Goal: Task Accomplishment & Management: Complete application form

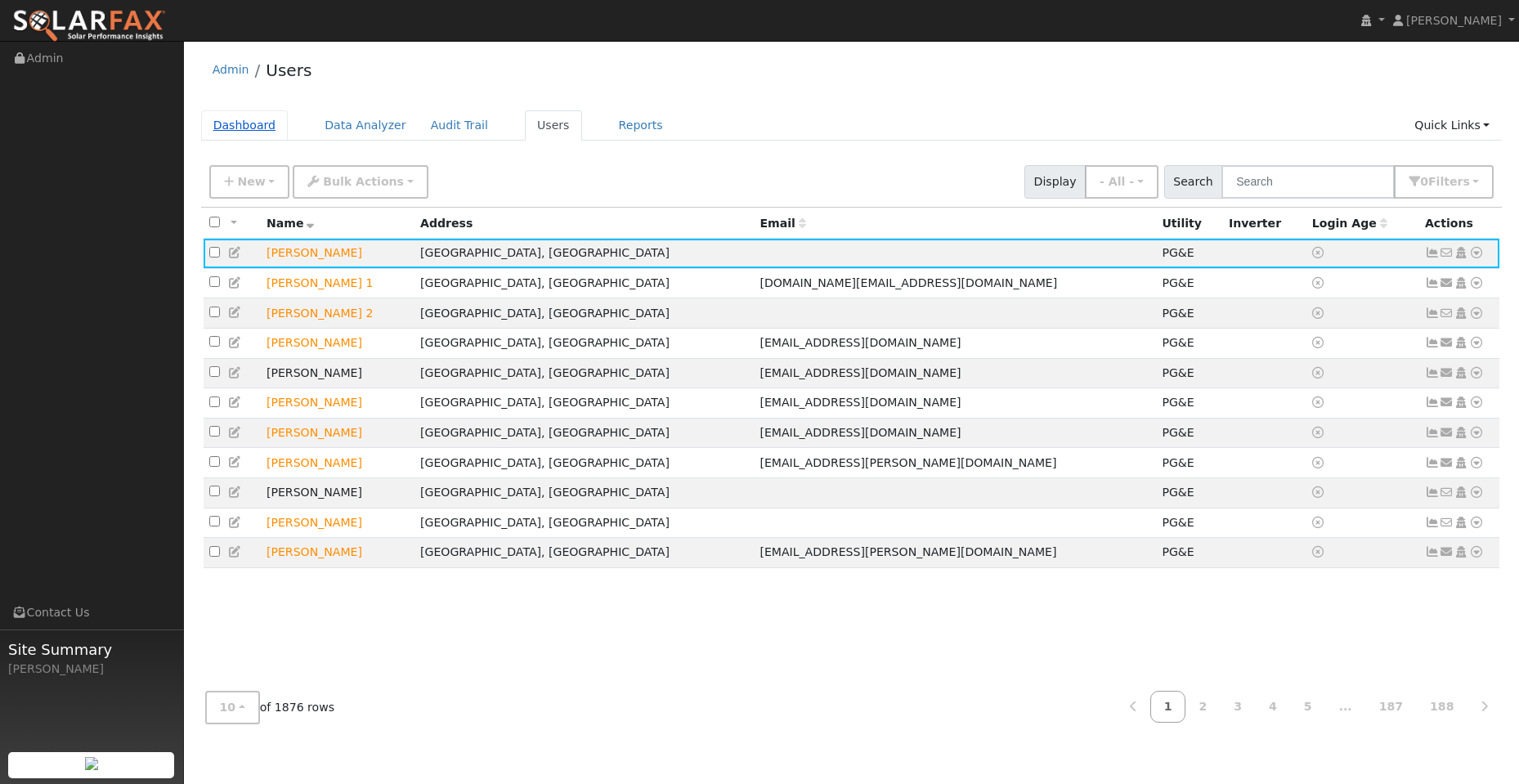
click at [238, 129] on link "Dashboard" at bounding box center [244, 125] width 87 height 30
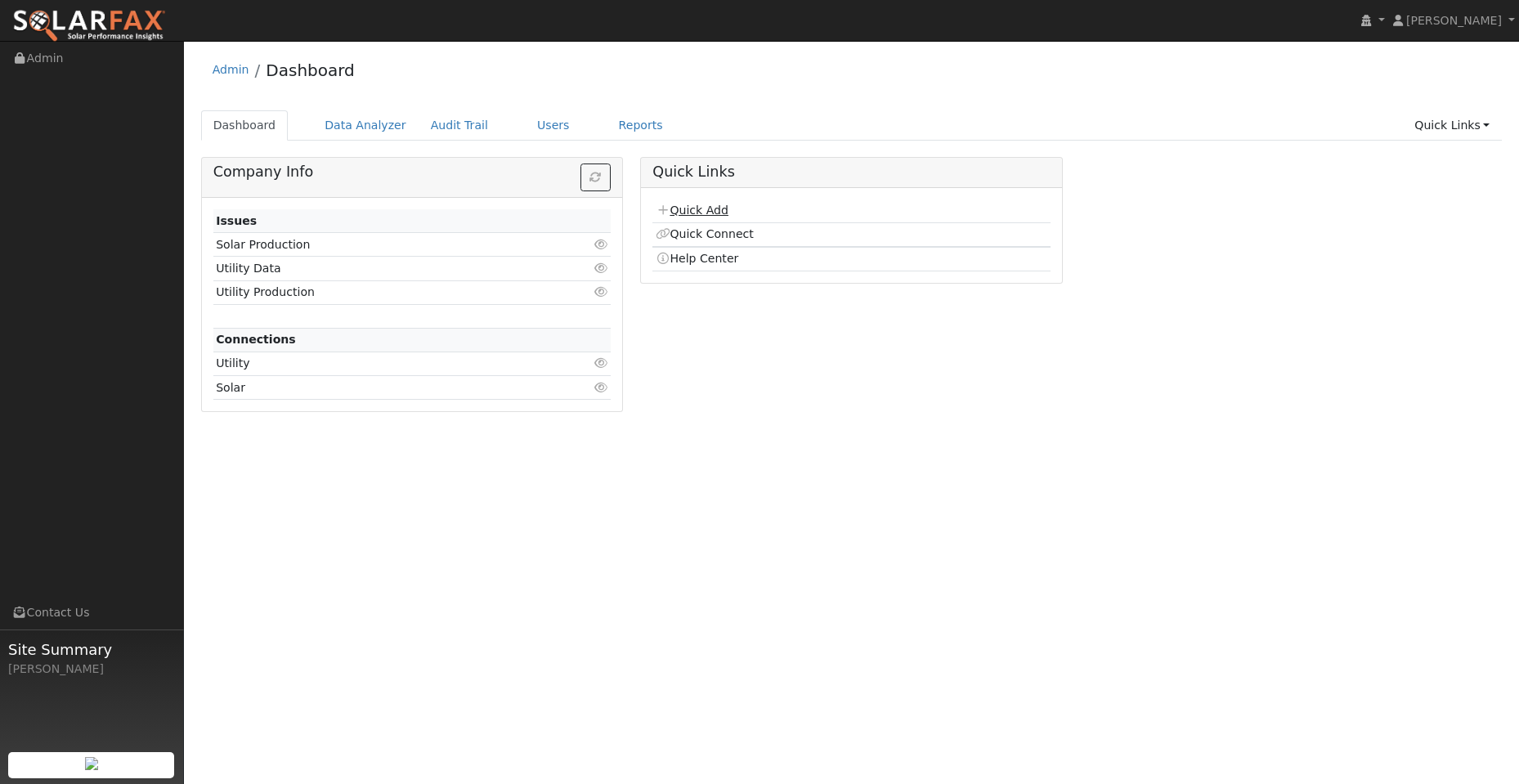
click at [689, 210] on link "Quick Add" at bounding box center [692, 210] width 72 height 13
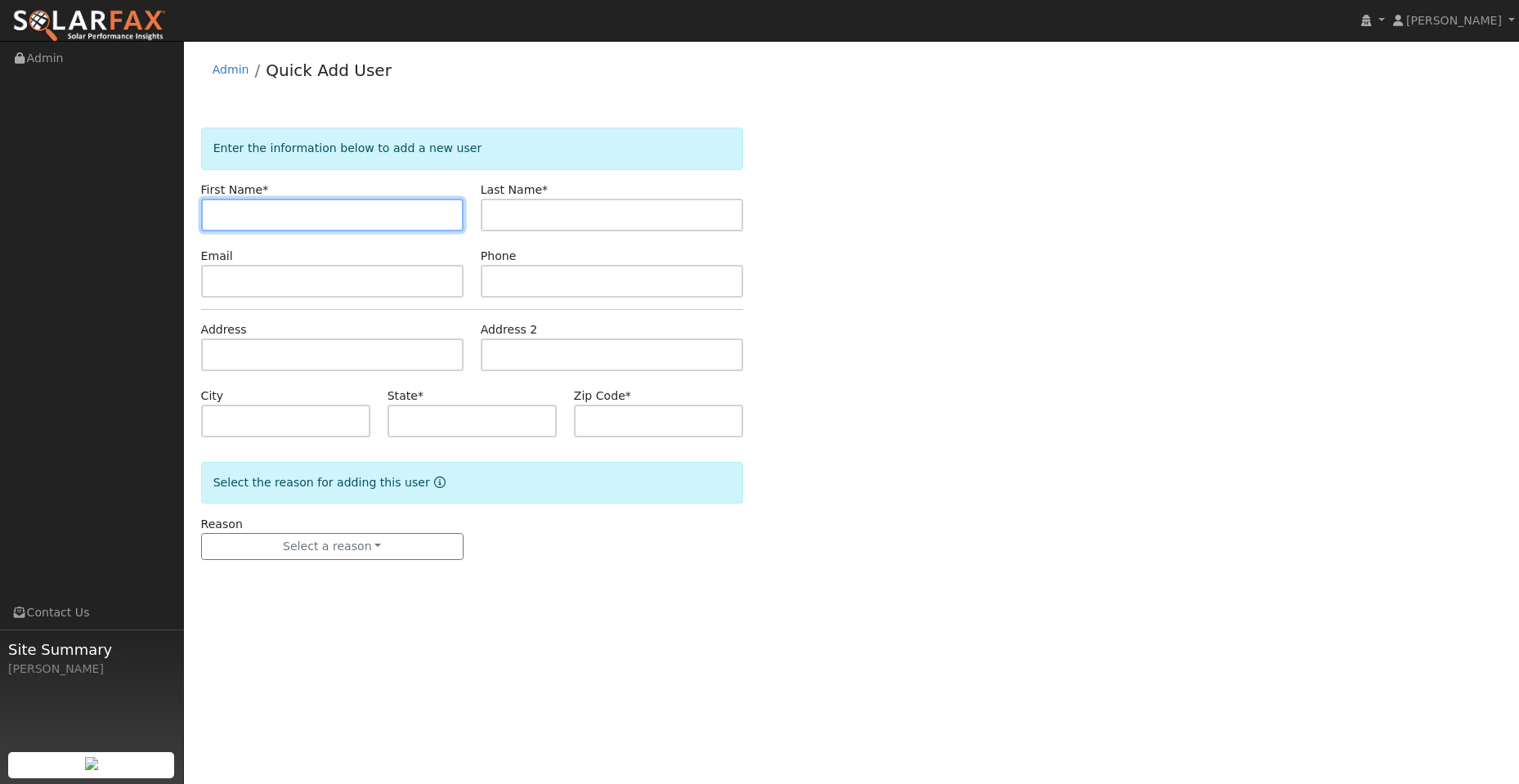
click at [250, 211] on input "text" at bounding box center [332, 215] width 262 height 33
paste input "Mahesh"
click at [219, 214] on input "Mahesh" at bounding box center [332, 215] width 262 height 33
type input "Mahesh"
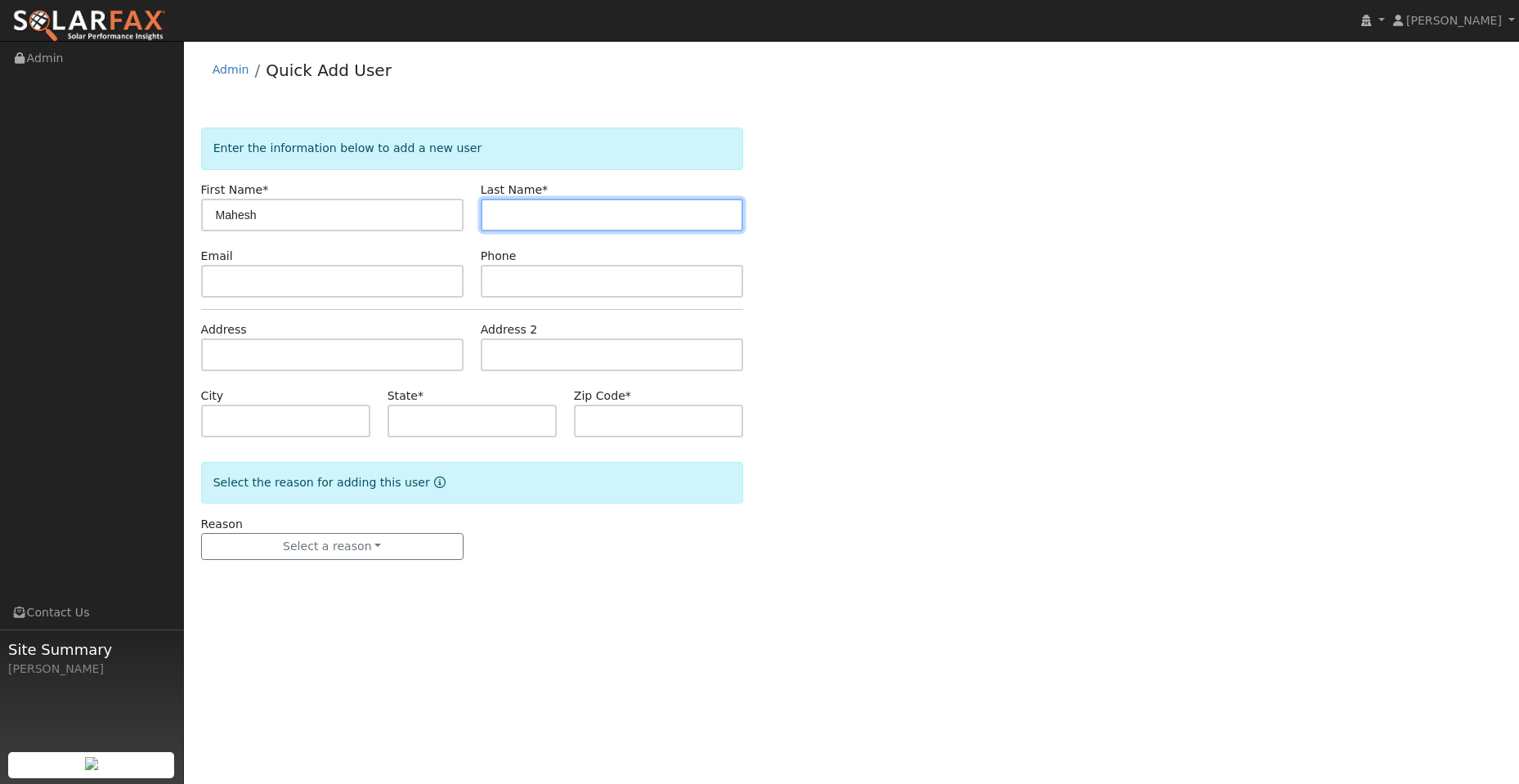
click at [572, 208] on input "text" at bounding box center [612, 215] width 262 height 33
drag, startPoint x: 549, startPoint y: 211, endPoint x: 487, endPoint y: 216, distance: 62.2
click at [547, 211] on input "text" at bounding box center [612, 215] width 262 height 33
paste input "Murthy"
click at [498, 213] on input "Murthy" at bounding box center [612, 215] width 262 height 33
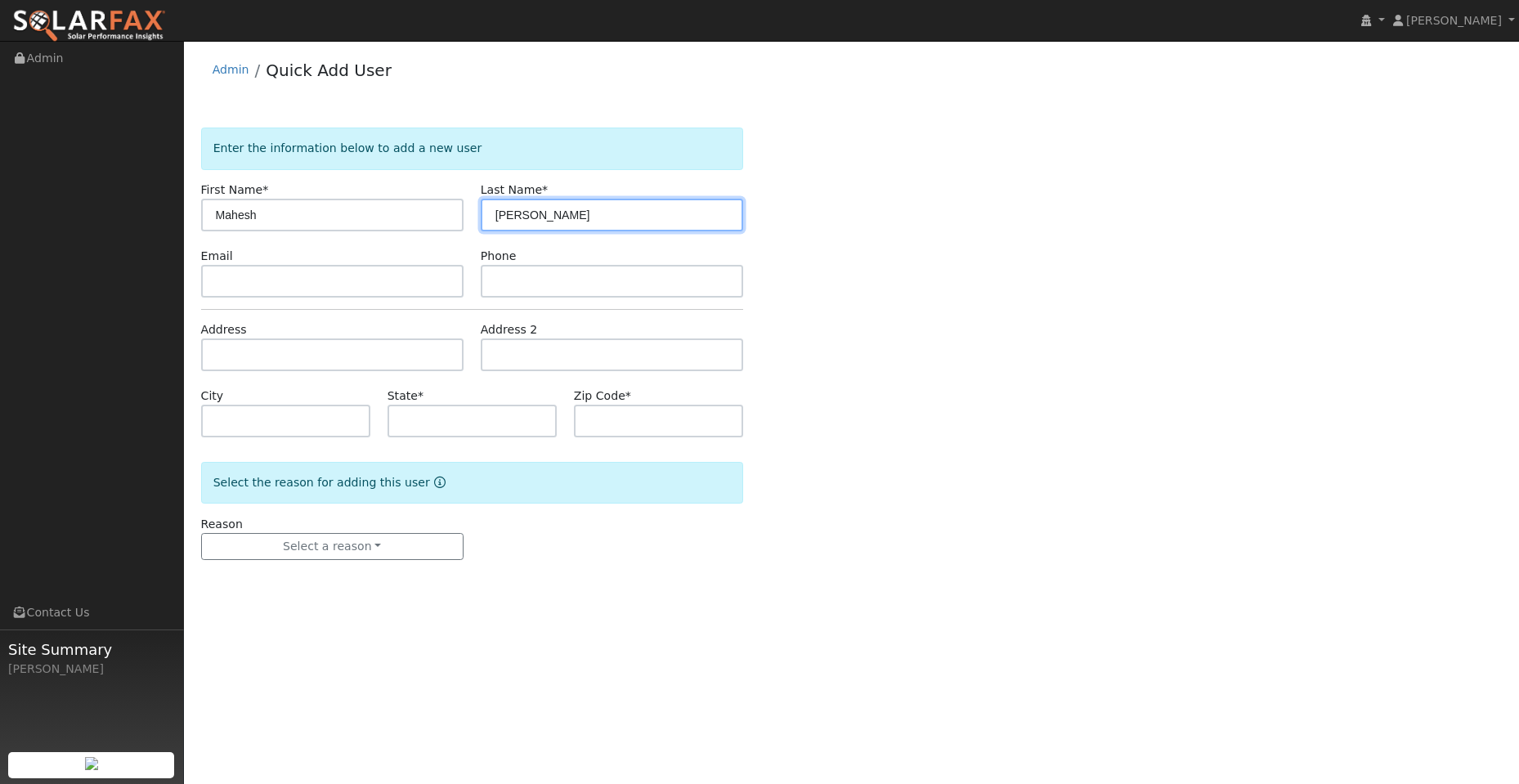
type input "Murthy"
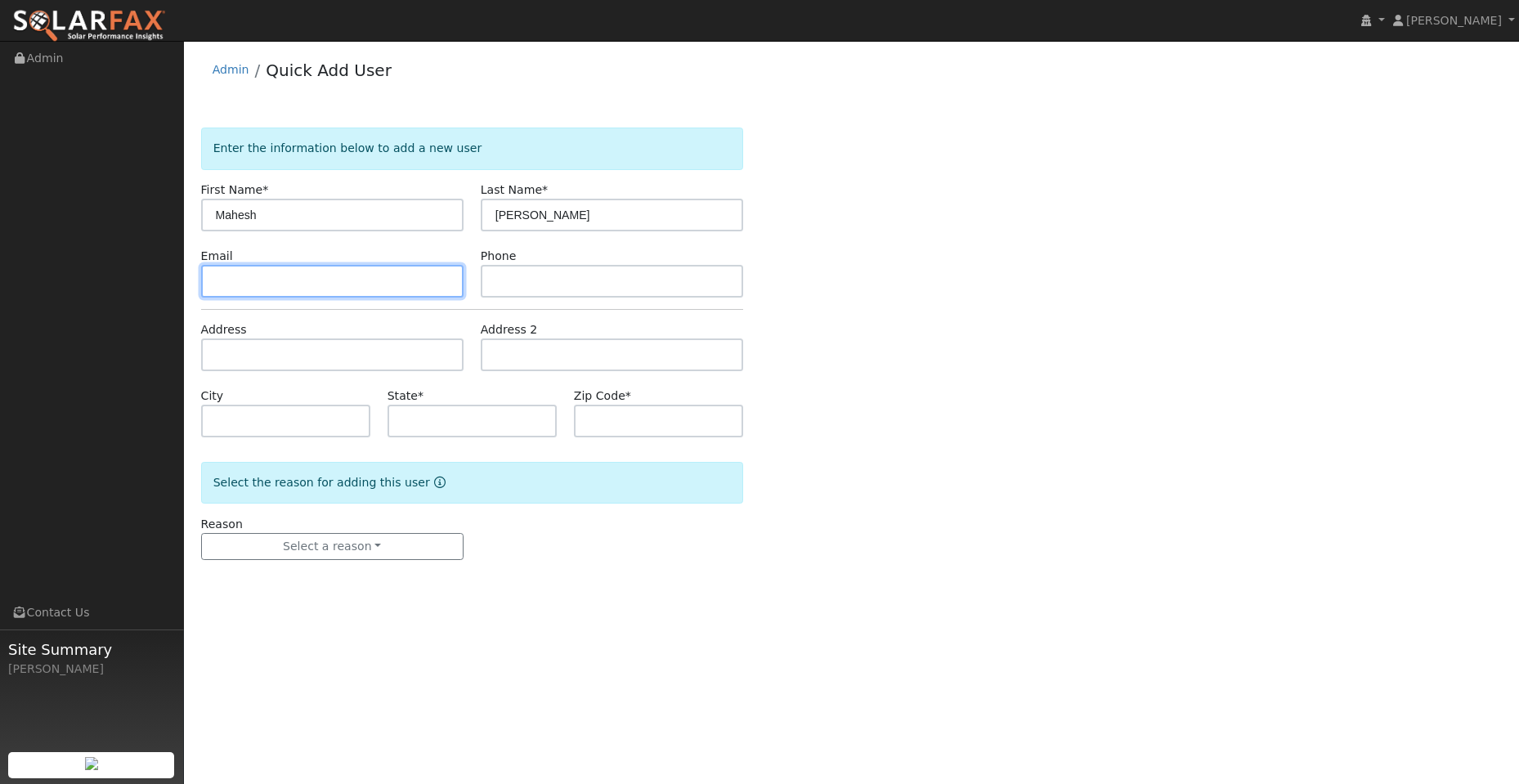
click at [319, 286] on input "text" at bounding box center [332, 281] width 262 height 33
click at [220, 278] on input "text" at bounding box center [332, 281] width 262 height 33
paste input "murthy.mahesh@gmail.com"
click at [213, 285] on input "murthy.mahesh@gmail.com" at bounding box center [332, 281] width 262 height 33
type input "murthy.mahesh@gmail.com"
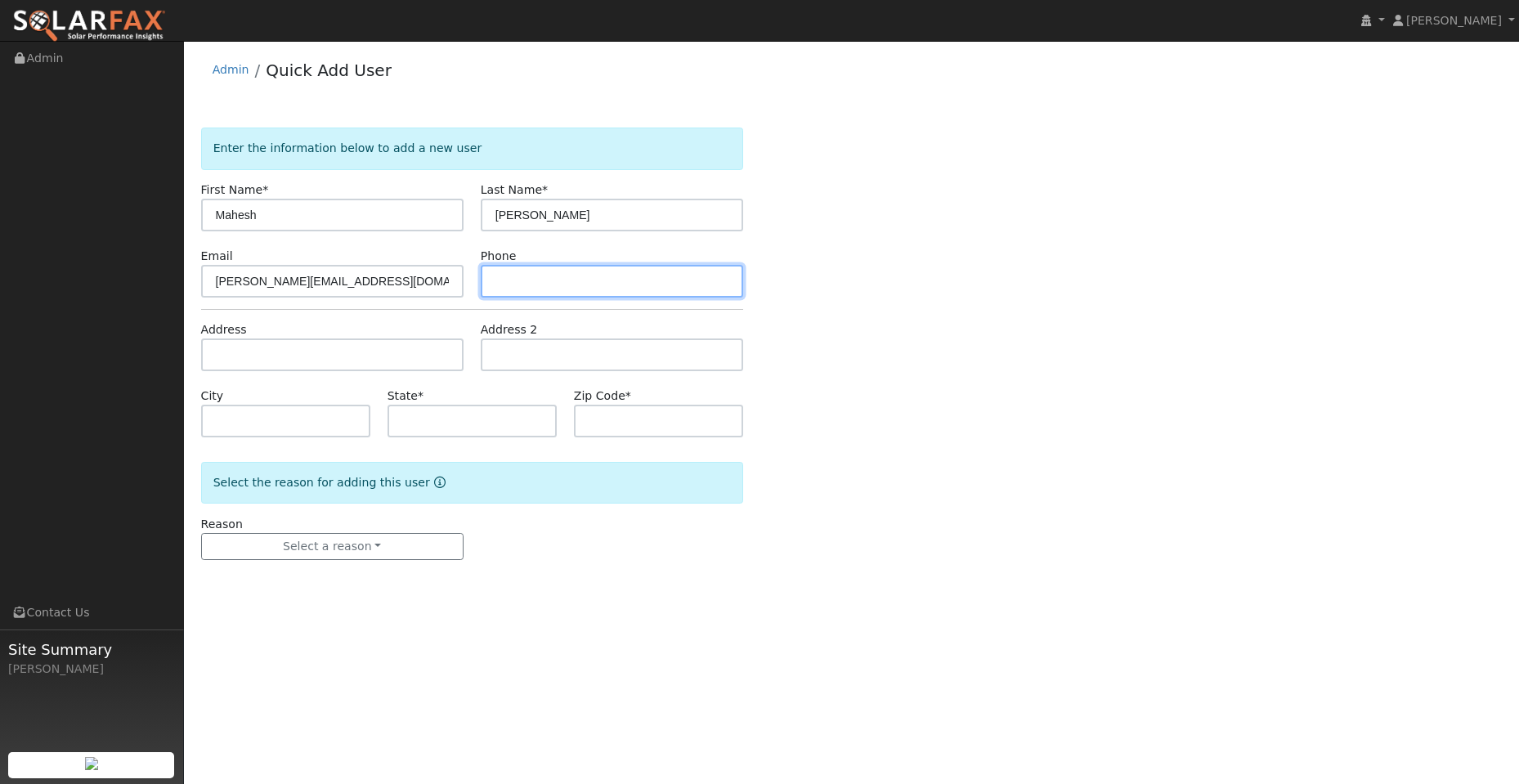
drag, startPoint x: 559, startPoint y: 273, endPoint x: 536, endPoint y: 279, distance: 23.8
click at [560, 273] on input "text" at bounding box center [612, 281] width 262 height 33
click at [528, 282] on input "text" at bounding box center [612, 281] width 262 height 33
paste input "(773) 946-0344"
click at [498, 283] on input "(773) 946-0344" at bounding box center [612, 281] width 262 height 33
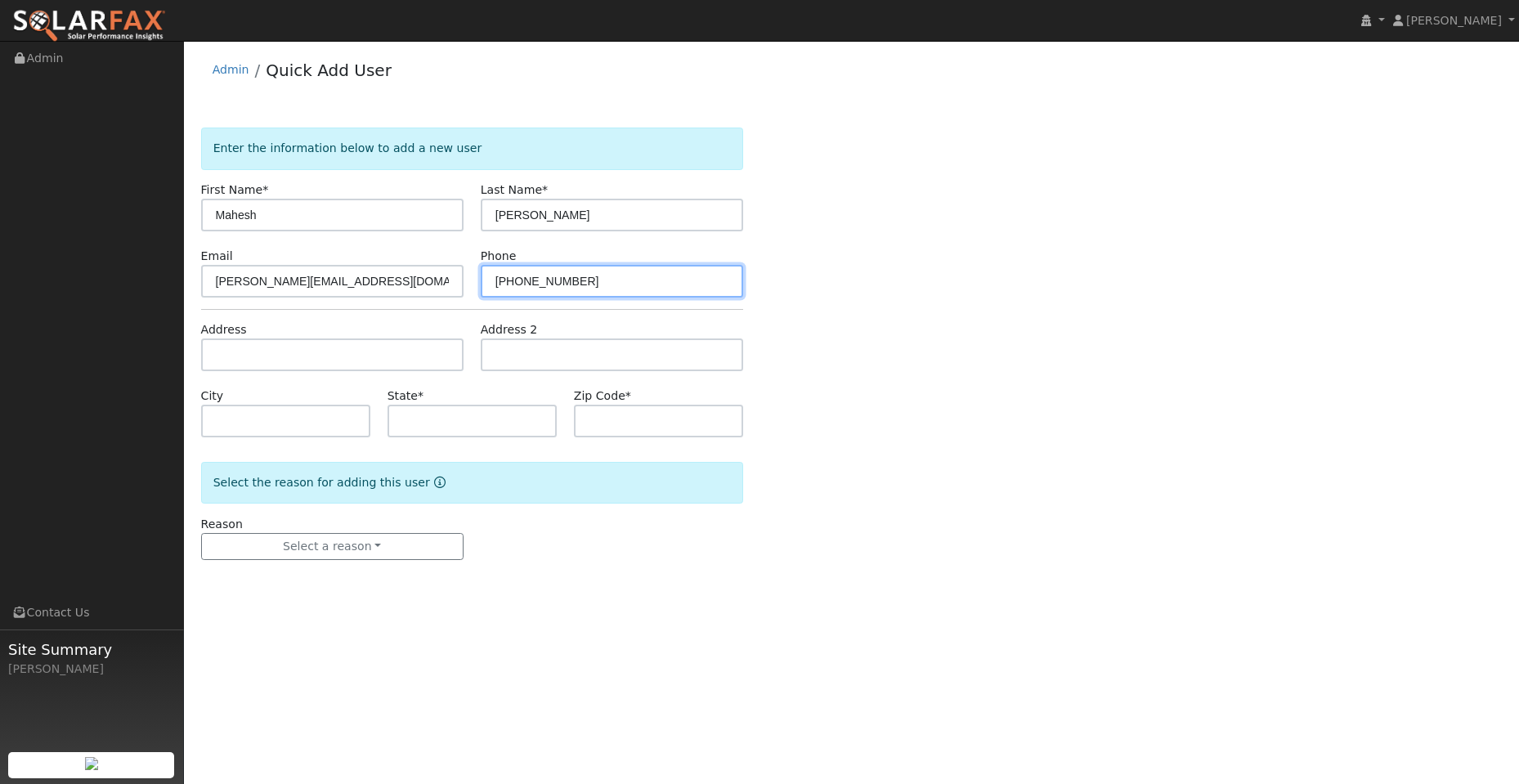
type input "(773) 946-0344"
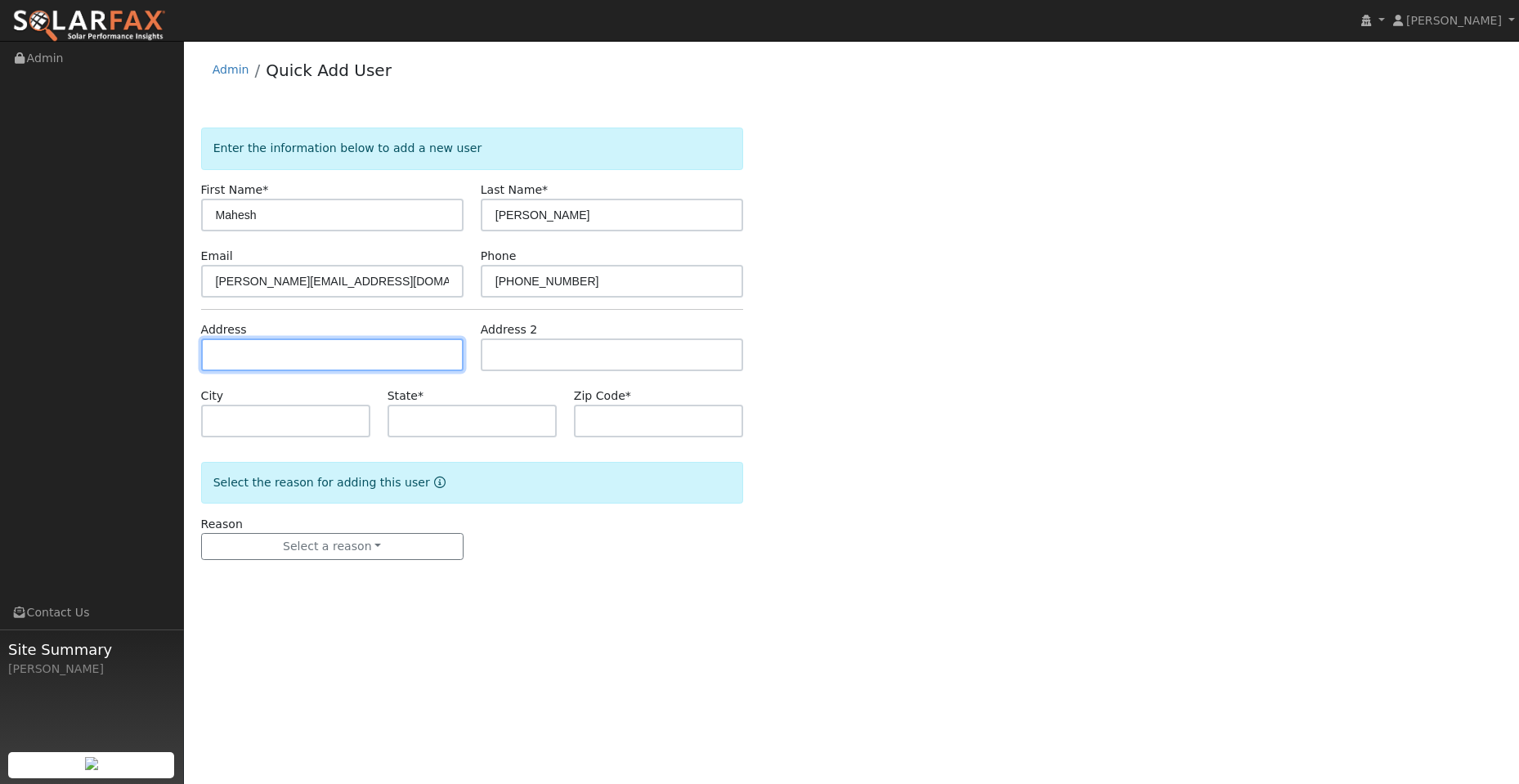
click at [315, 349] on input "text" at bounding box center [332, 354] width 262 height 33
click at [226, 349] on input "text" at bounding box center [332, 354] width 262 height 33
paste input "160 Camelia Ln"
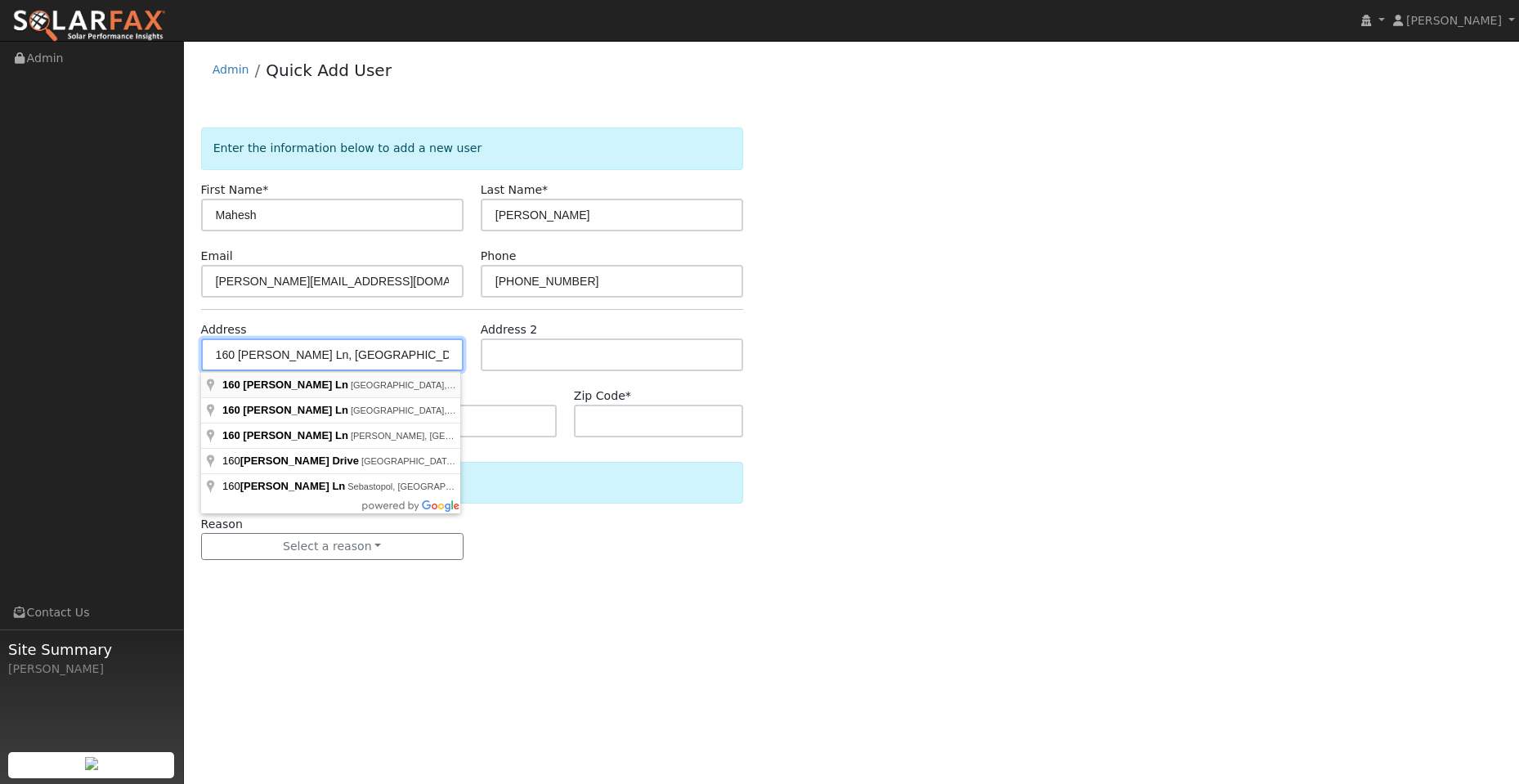
type input "160 Camelia Lane"
type input "Walnut Creek"
type input "CA"
type input "94595"
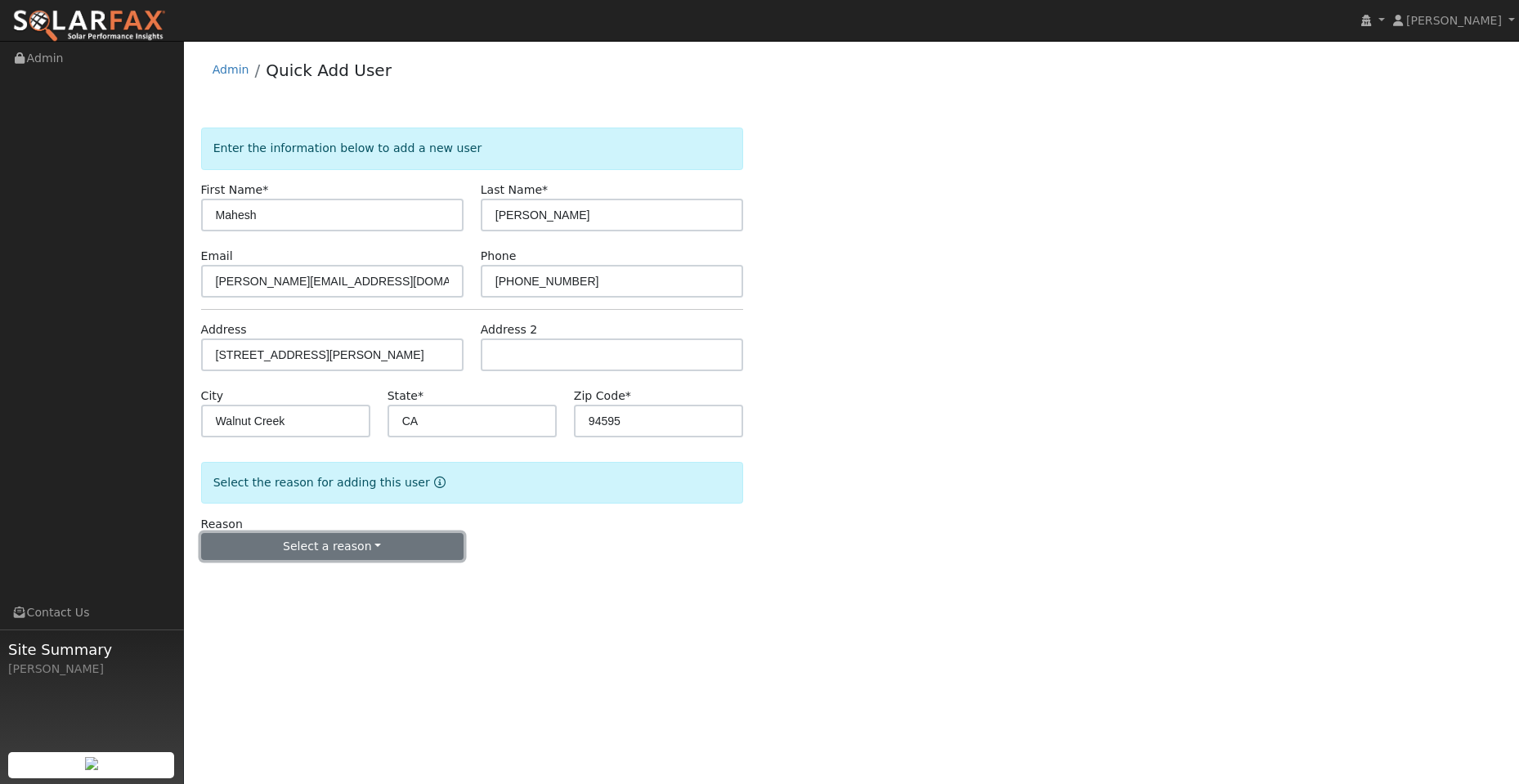
click at [359, 536] on button "Select a reason" at bounding box center [332, 547] width 262 height 28
click at [313, 574] on link "New lead" at bounding box center [292, 580] width 180 height 23
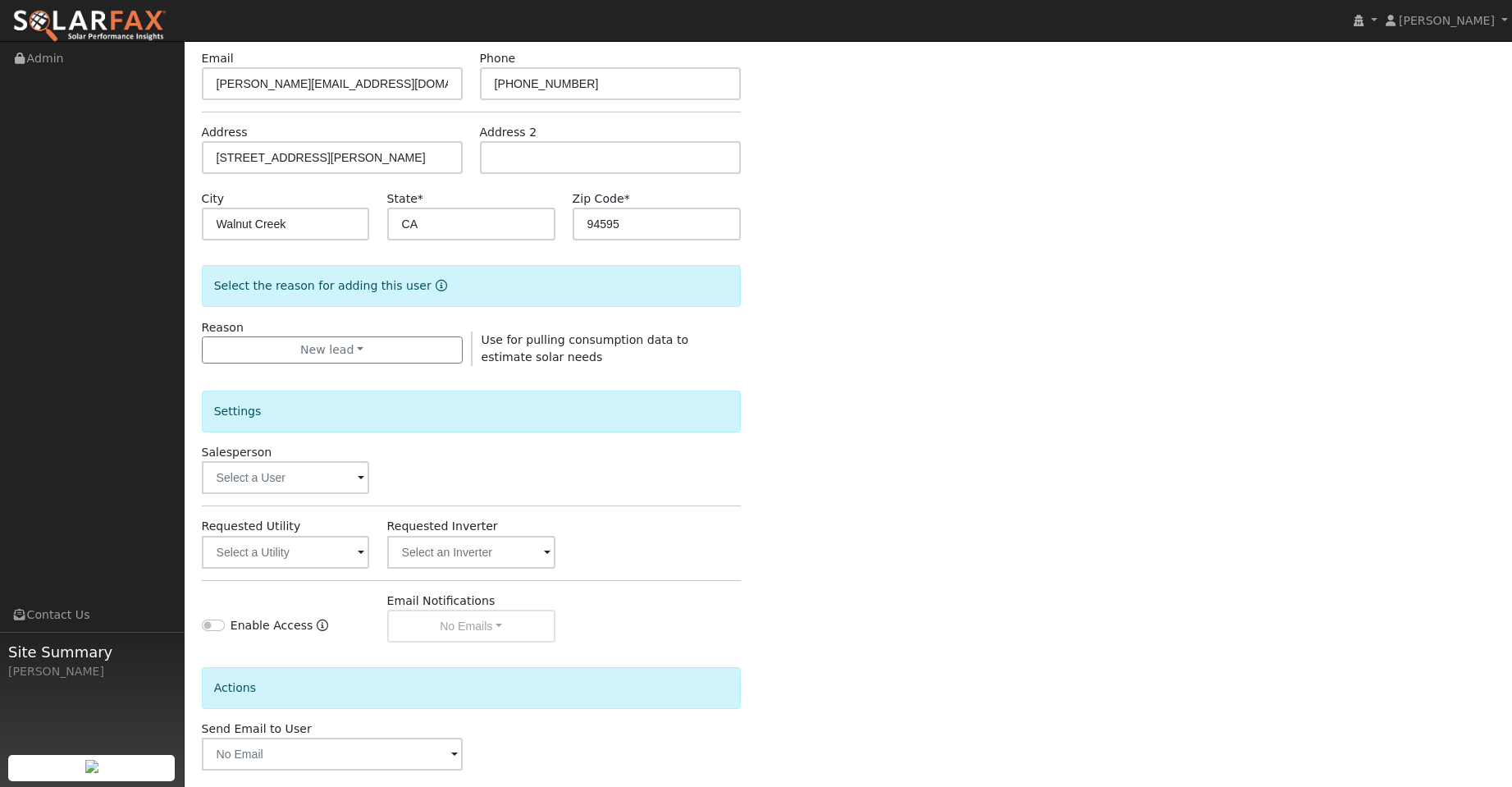
scroll to position [246, 0]
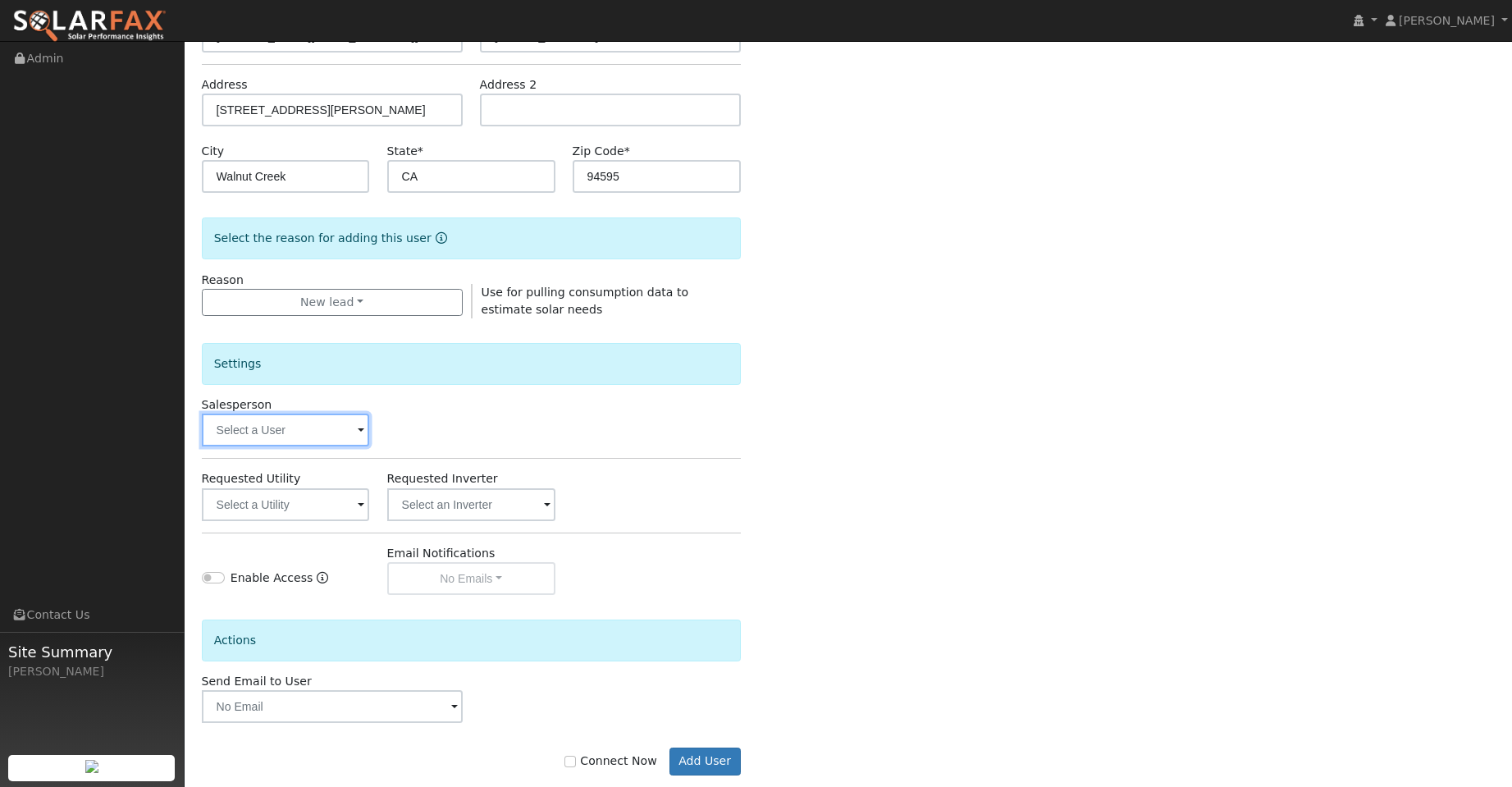
click at [302, 434] on input "text" at bounding box center [286, 430] width 168 height 33
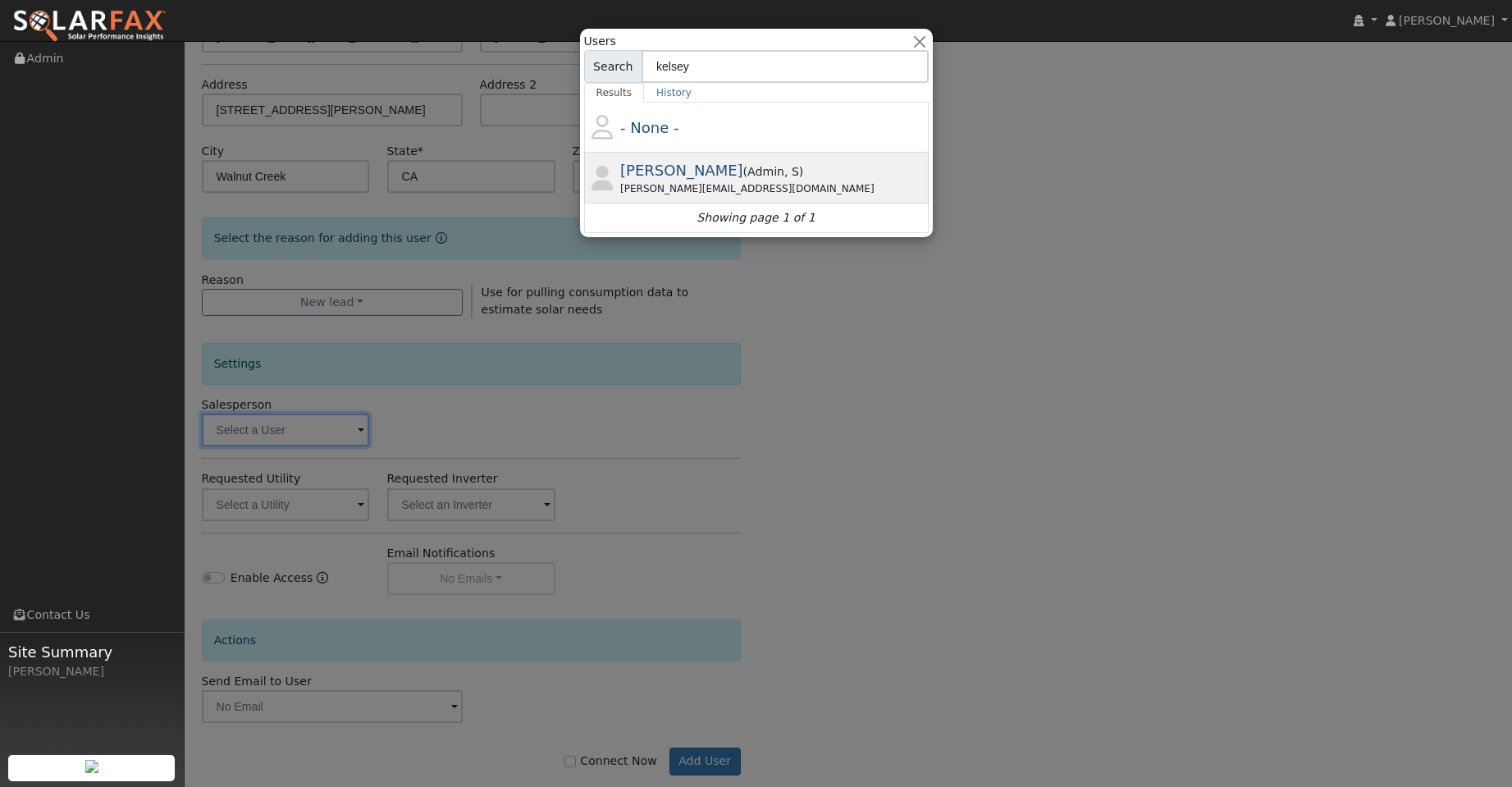
type input "kelsey"
click at [801, 185] on div "Kelsey@ambrosesolar.com" at bounding box center [773, 188] width 305 height 15
type input "Kelsey Commerford"
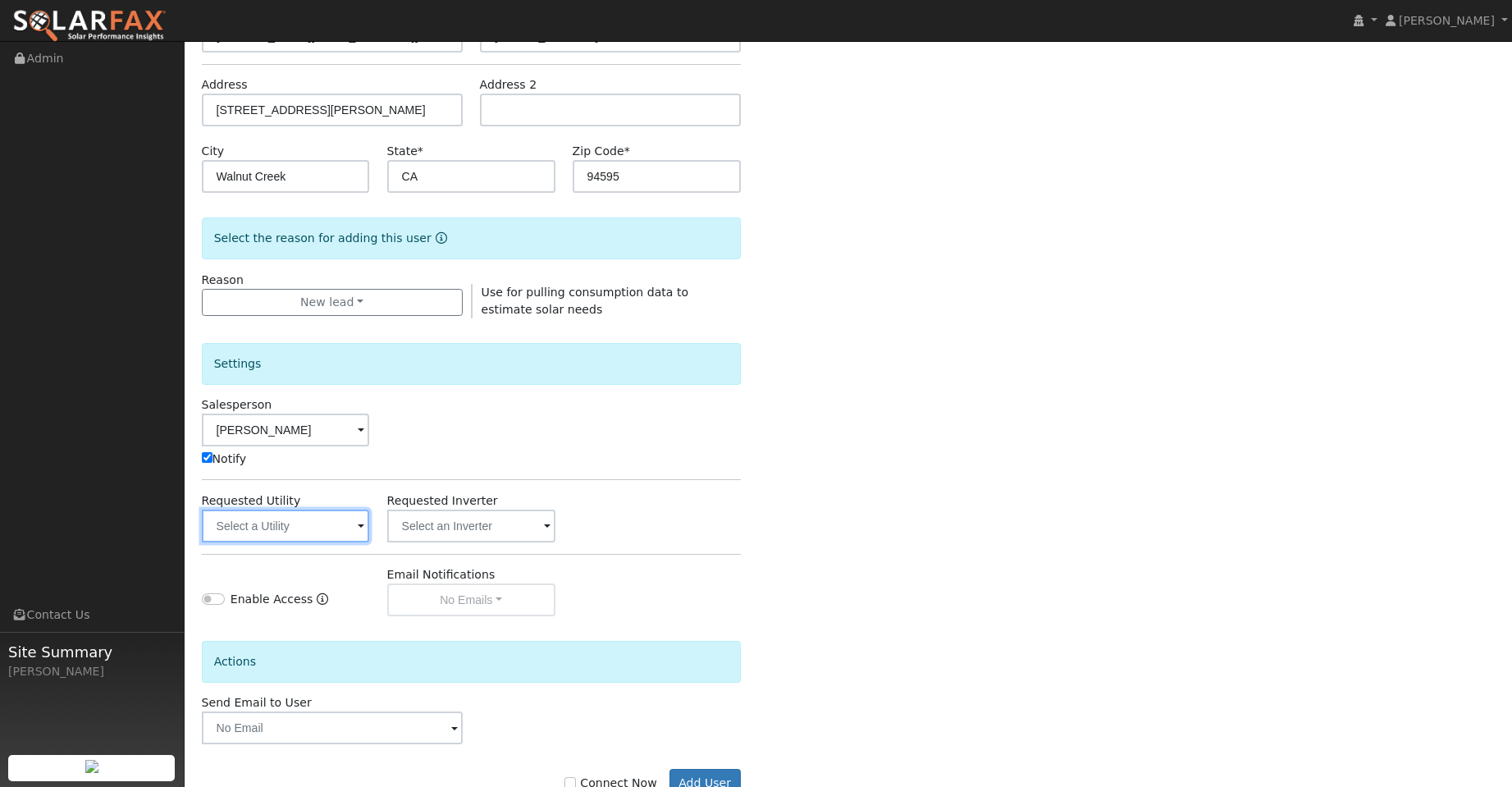
click at [317, 524] on input "text" at bounding box center [286, 526] width 168 height 33
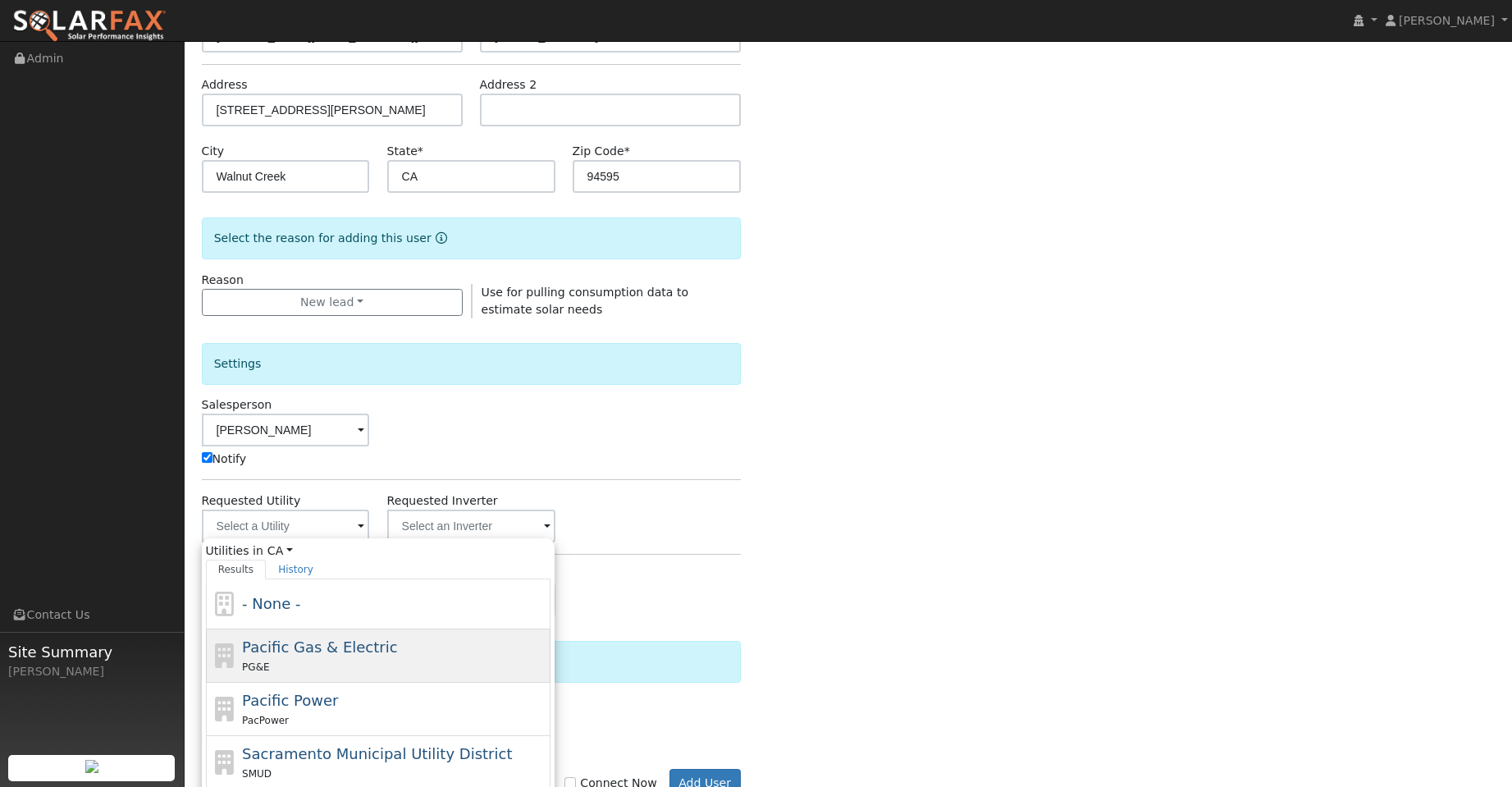
click at [467, 643] on div "Pacific Gas & Electric PG&E" at bounding box center [395, 655] width 305 height 39
type input "Pacific Gas & Electric"
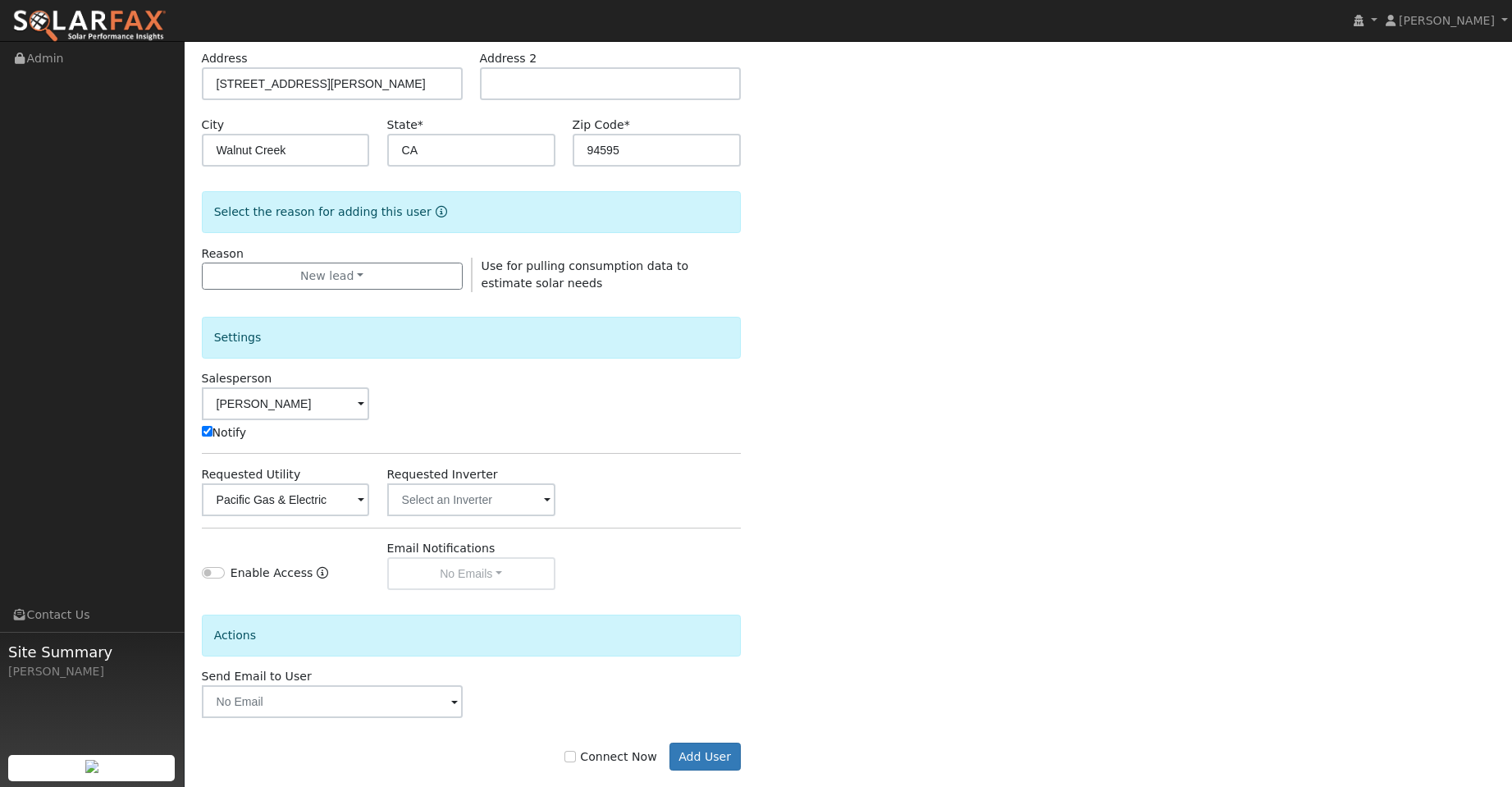
scroll to position [297, 0]
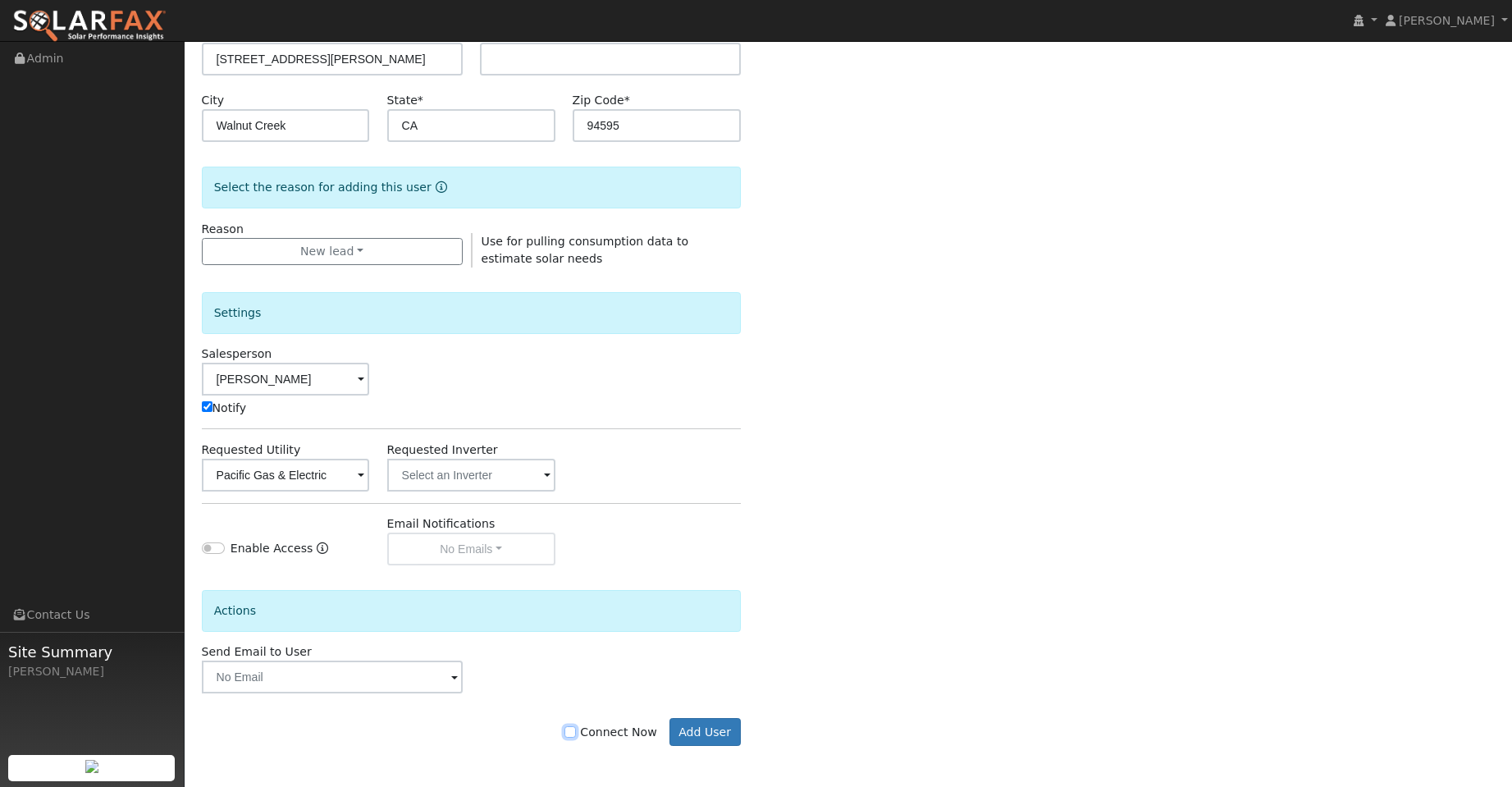
click at [576, 731] on input "Connect Now" at bounding box center [569, 732] width 11 height 11
checkbox input "true"
click at [697, 729] on button "Add User" at bounding box center [705, 732] width 71 height 28
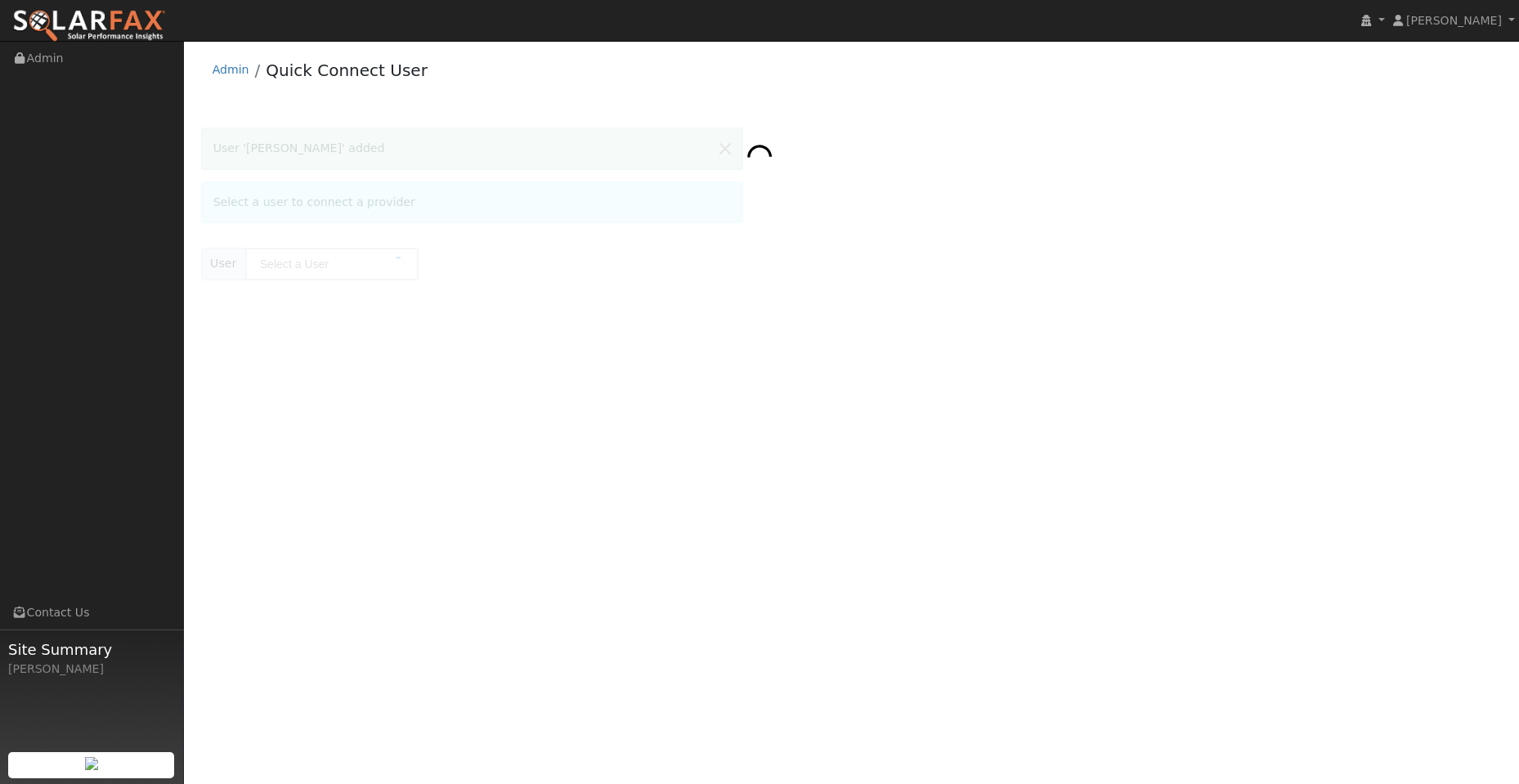
type input "[PERSON_NAME]"
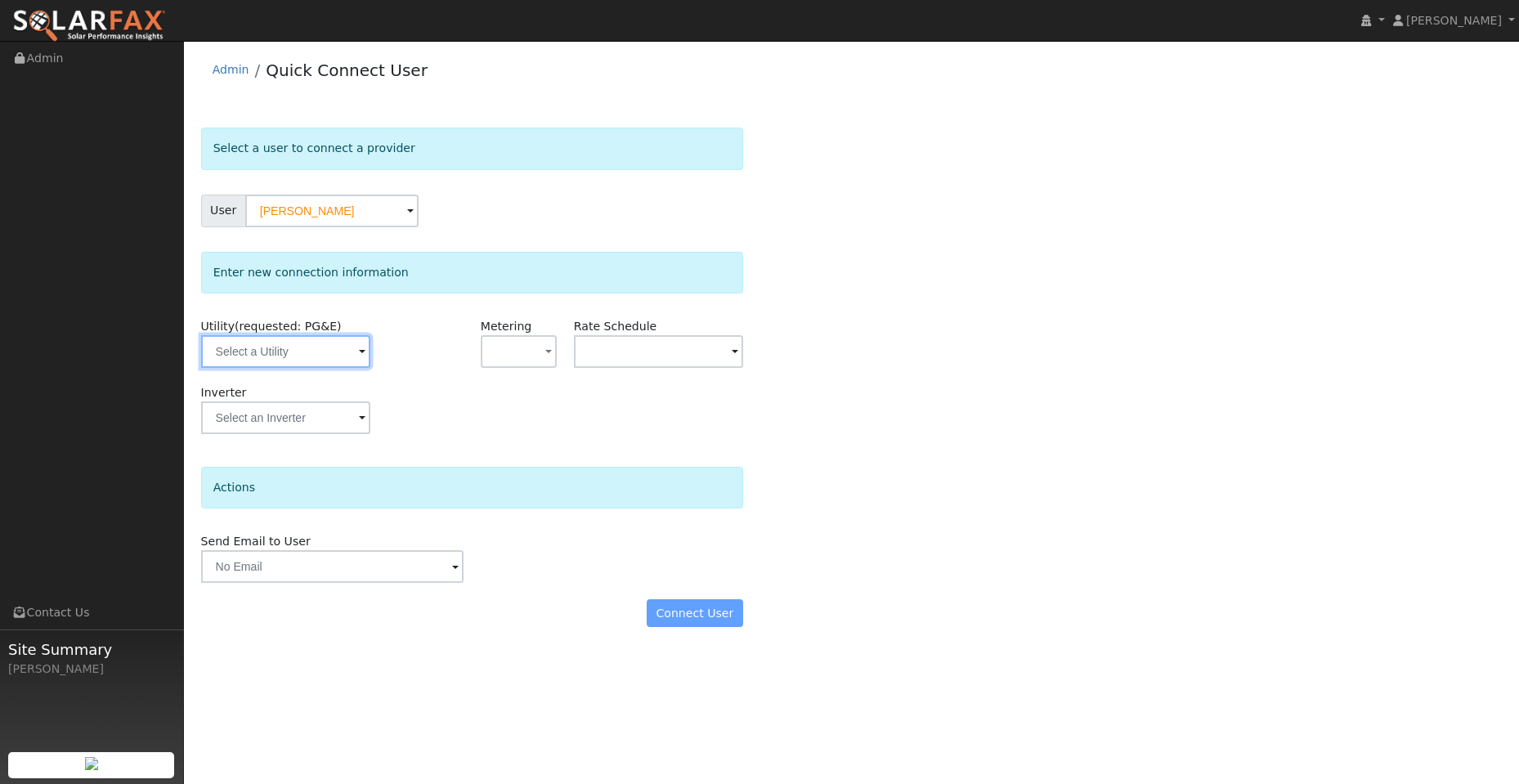
click at [244, 357] on input "text" at bounding box center [286, 352] width 169 height 33
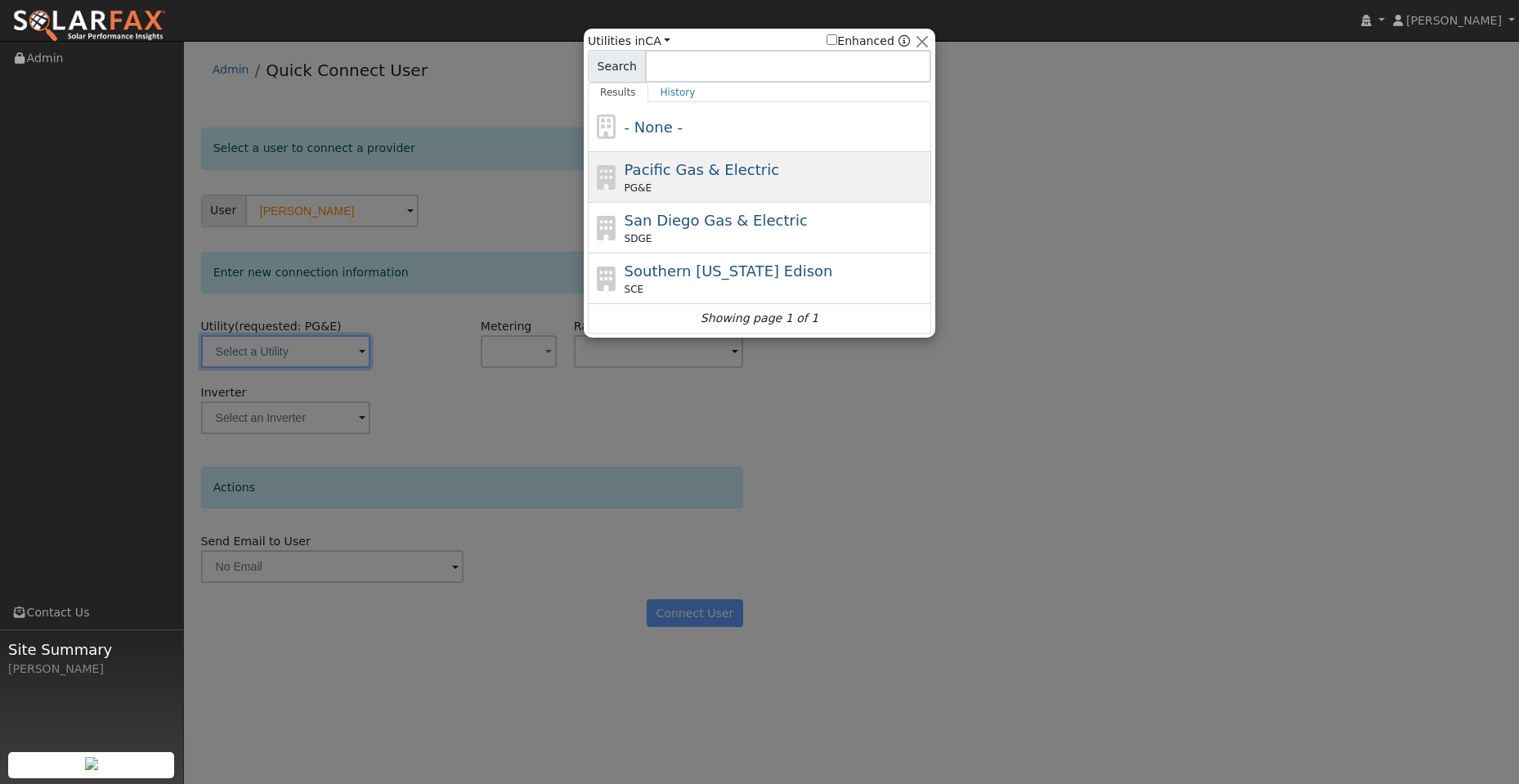
click at [634, 191] on span "PG&E" at bounding box center [637, 187] width 27 height 15
type input "PG&E"
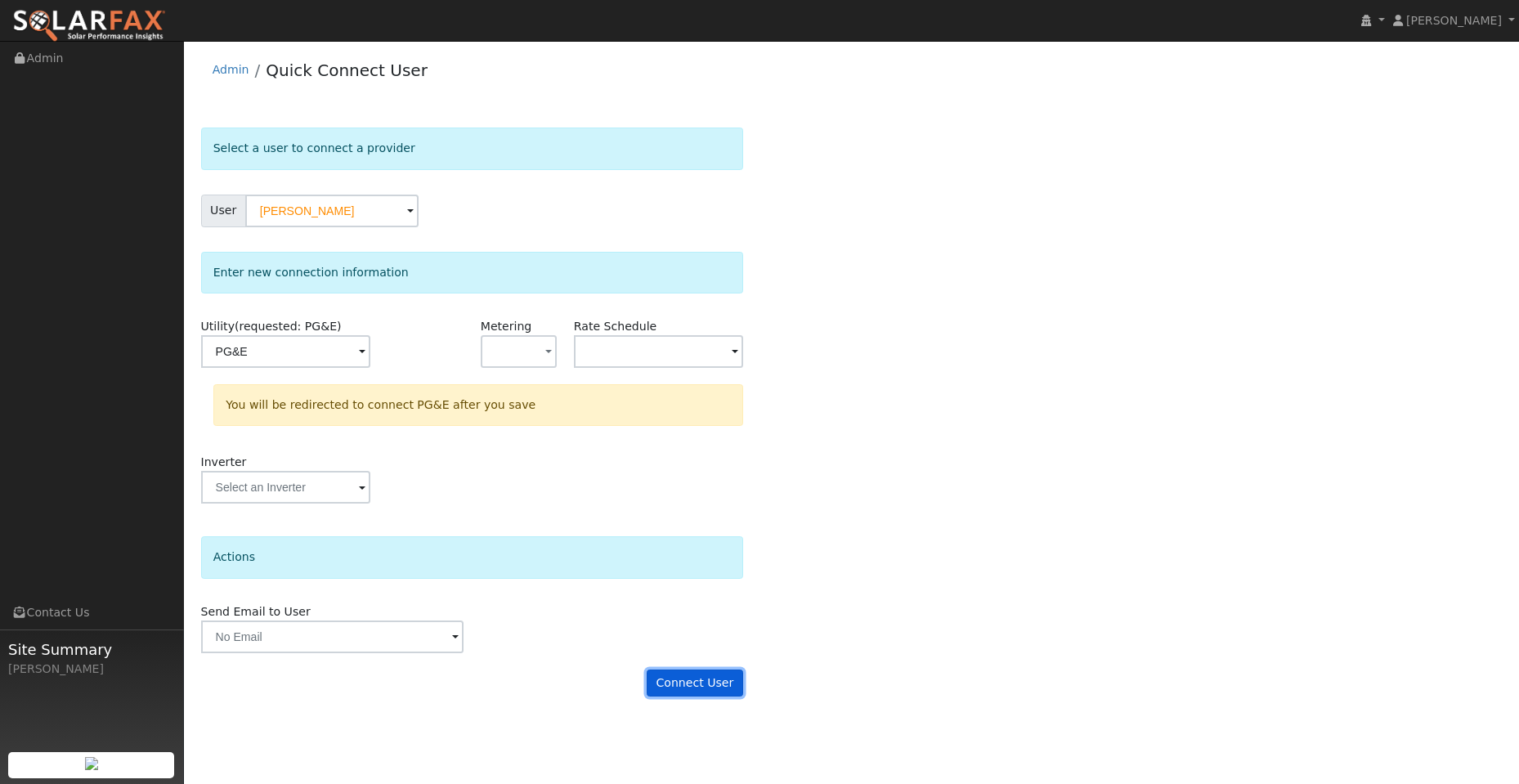
click at [724, 681] on button "Connect User" at bounding box center [695, 683] width 97 height 28
